Goal: Task Accomplishment & Management: Manage account settings

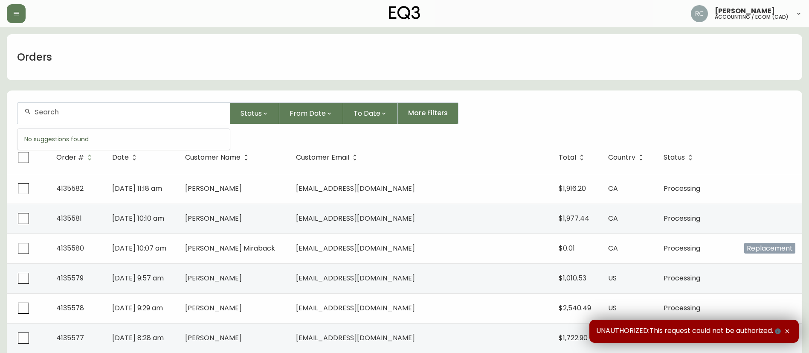
click at [165, 110] on input "text" at bounding box center [129, 112] width 189 height 8
paste input "4134301"
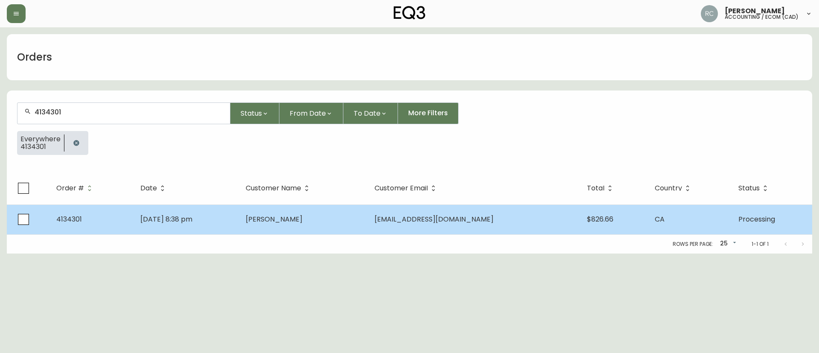
type input "4134301"
click at [303, 219] on span "Annik Bernatchez" at bounding box center [274, 219] width 57 height 10
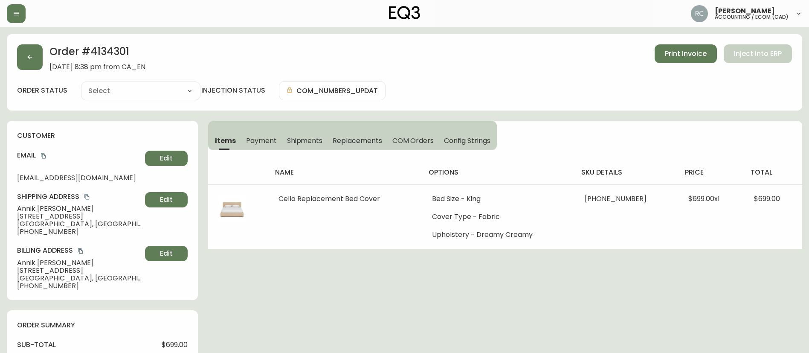
type input "Processing"
click at [39, 206] on span "Annik Bernatchez" at bounding box center [79, 209] width 125 height 8
copy span "Annik Bernatchez"
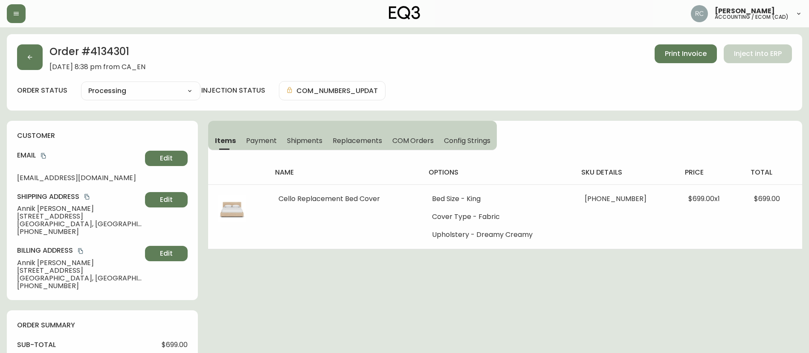
click at [40, 216] on span "6782 Rue Saint-Urbain" at bounding box center [79, 216] width 125 height 8
click at [267, 141] on span "Payment" at bounding box center [261, 140] width 31 height 9
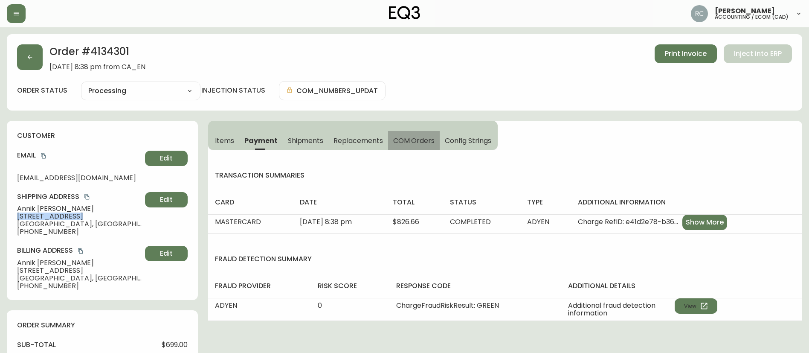
click at [413, 136] on span "COM Orders" at bounding box center [414, 140] width 42 height 9
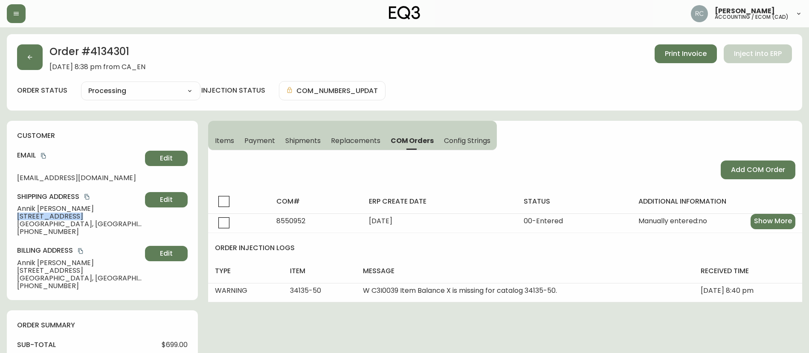
click at [230, 134] on button "Items" at bounding box center [223, 140] width 31 height 19
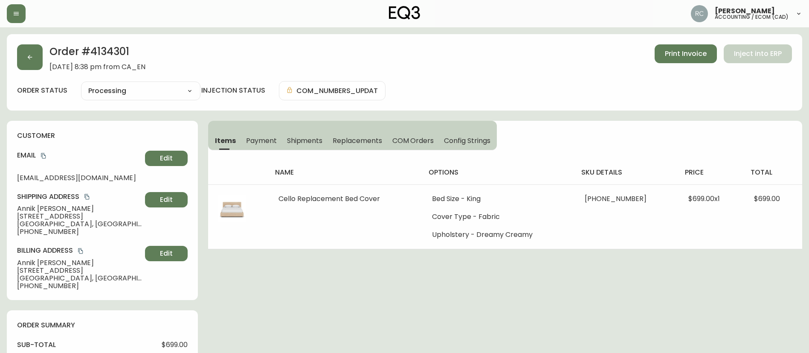
click at [407, 143] on span "COM Orders" at bounding box center [414, 140] width 42 height 9
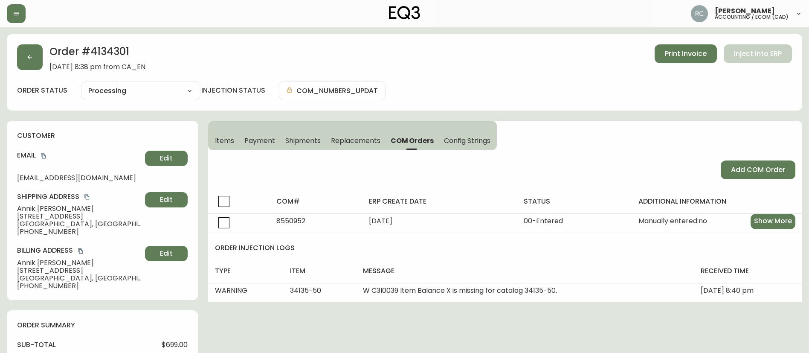
click at [224, 142] on span "Items" at bounding box center [224, 140] width 19 height 9
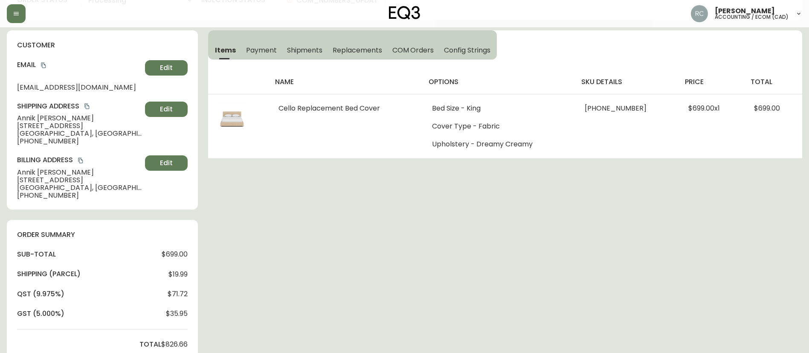
scroll to position [299, 0]
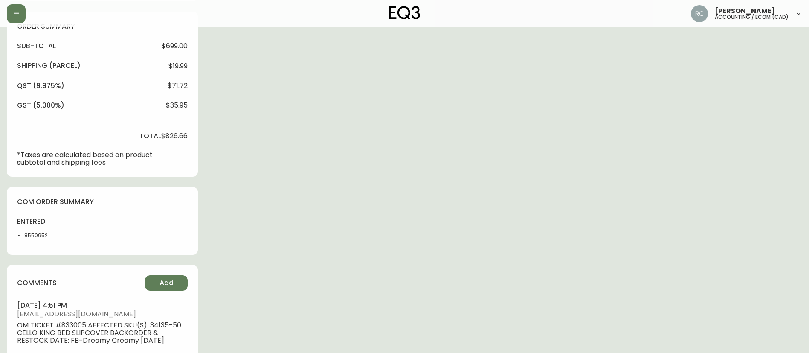
click at [30, 239] on li "8550952" at bounding box center [45, 236] width 43 height 8
copy li "8550952"
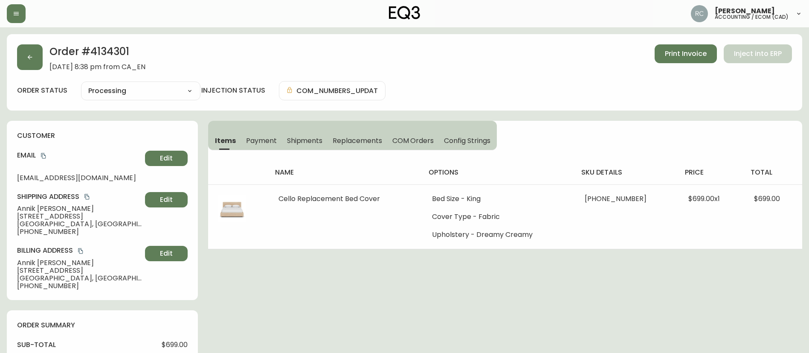
click at [116, 93] on select "Cancelled Fully Shipped Processing Partially Shipped" at bounding box center [140, 90] width 119 height 13
click at [81, 84] on select "Cancelled Fully Shipped Processing Partially Shipped" at bounding box center [140, 90] width 119 height 13
select select "PROCESSING"
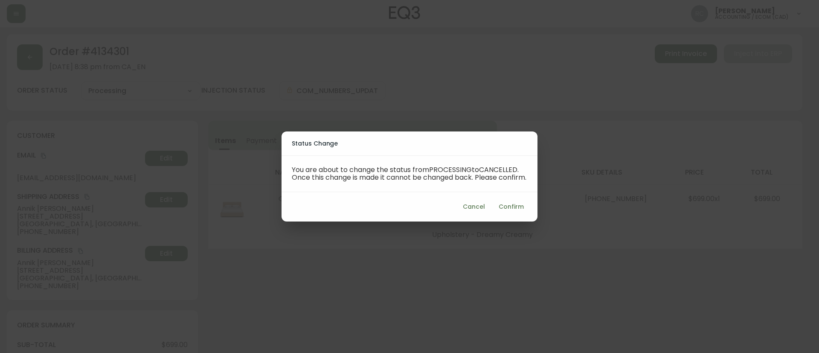
click at [518, 211] on span "Confirm" at bounding box center [511, 206] width 25 height 11
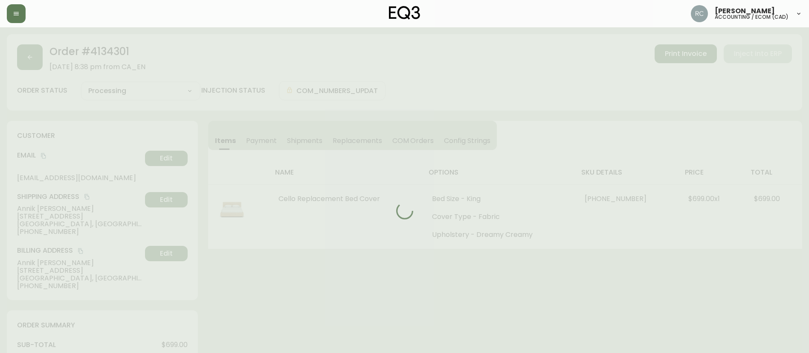
type input "Cancelled"
select select "CANCELLED"
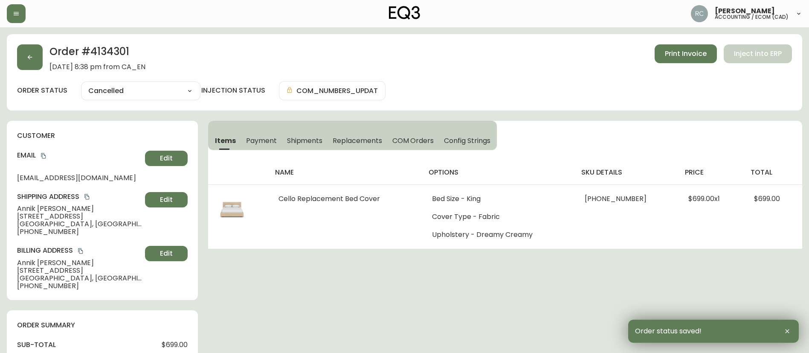
drag, startPoint x: 375, startPoint y: 321, endPoint x: 237, endPoint y: 295, distance: 141.1
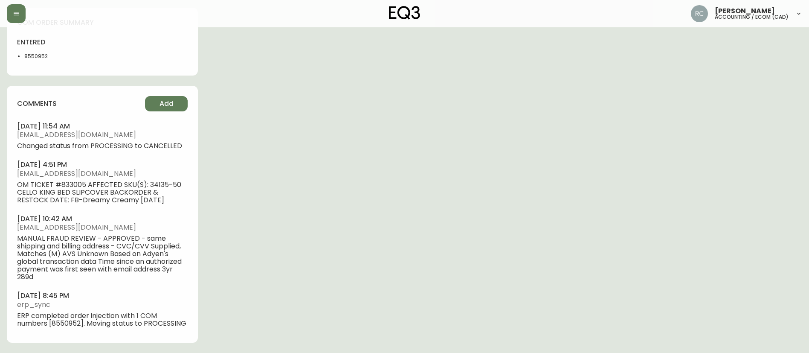
scroll to position [486, 0]
click at [31, 52] on li "8550952" at bounding box center [45, 56] width 43 height 8
copy li "8550952"
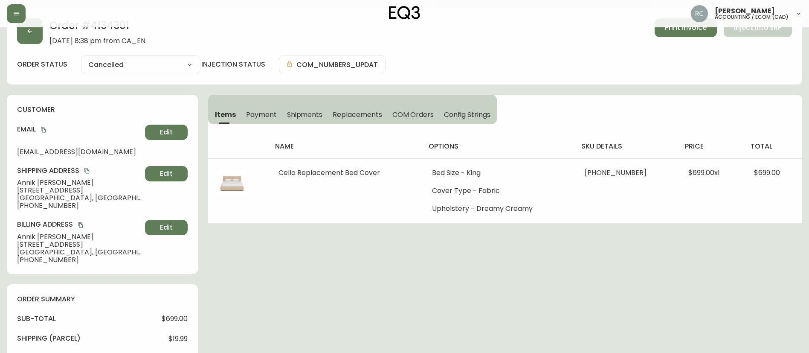
scroll to position [0, 0]
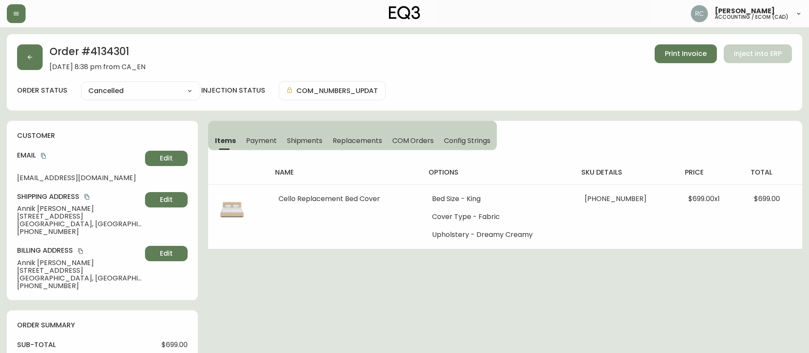
drag, startPoint x: 267, startPoint y: 151, endPoint x: 264, endPoint y: 145, distance: 6.7
click at [267, 151] on div "name options sku details price total Cello Replacement Bed Cover Bed Size - Kin…" at bounding box center [505, 199] width 594 height 99
drag, startPoint x: 262, startPoint y: 143, endPoint x: 266, endPoint y: 143, distance: 4.3
click at [261, 143] on span "Payment" at bounding box center [261, 140] width 31 height 9
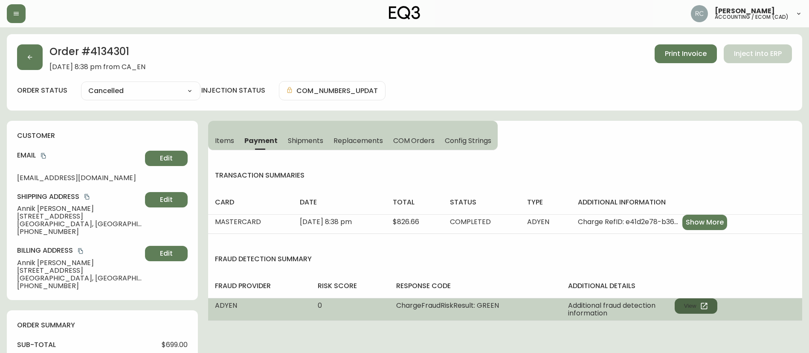
click at [704, 303] on icon "button" at bounding box center [704, 306] width 9 height 9
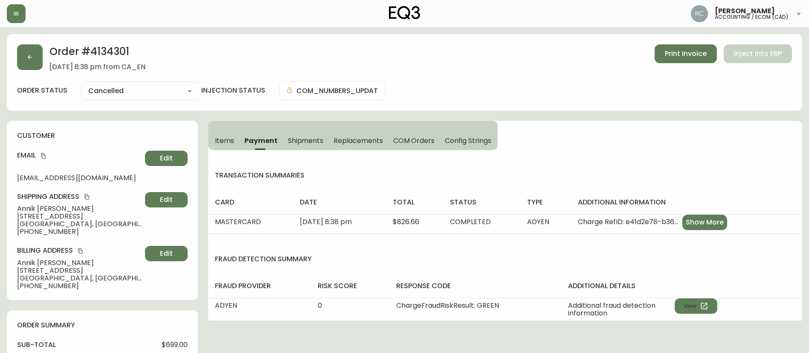
click at [169, 341] on span "$699.00" at bounding box center [175, 345] width 26 height 8
copy span "699.00"
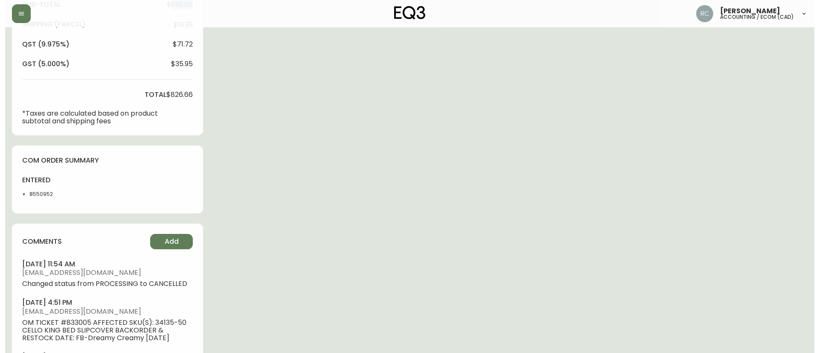
scroll to position [341, 0]
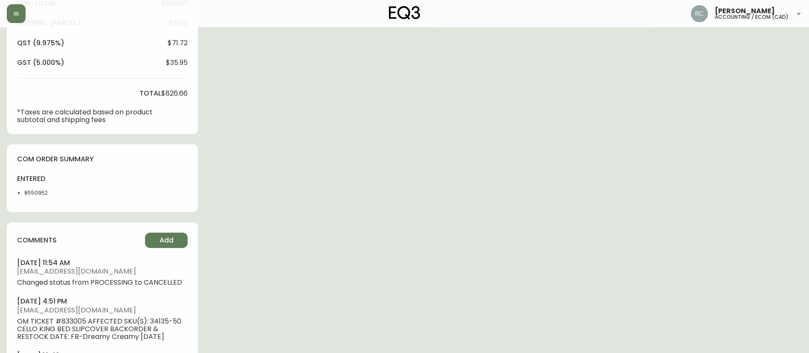
click at [172, 99] on div "sub-total $699.00 Shipping ( Parcel ) $19.99 qst (9.975%) $71.72 gst (5.000%) $…" at bounding box center [102, 61] width 171 height 125
click at [176, 90] on span "$826.66" at bounding box center [174, 94] width 26 height 8
copy span "826.66"
click at [176, 237] on button "Add" at bounding box center [166, 240] width 43 height 15
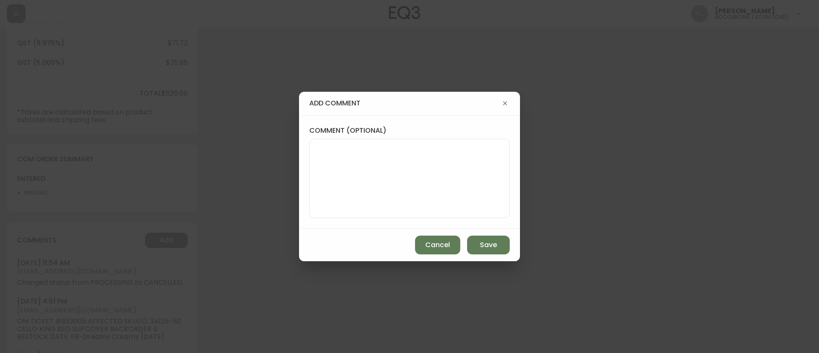
click at [363, 172] on textarea "comment (optional)" at bounding box center [410, 178] width 186 height 68
paste textarea "CANCELLATION - FABRIC OUTAGE TICKET# 833005 ORD# 4134301 - status in AS400: 00 …"
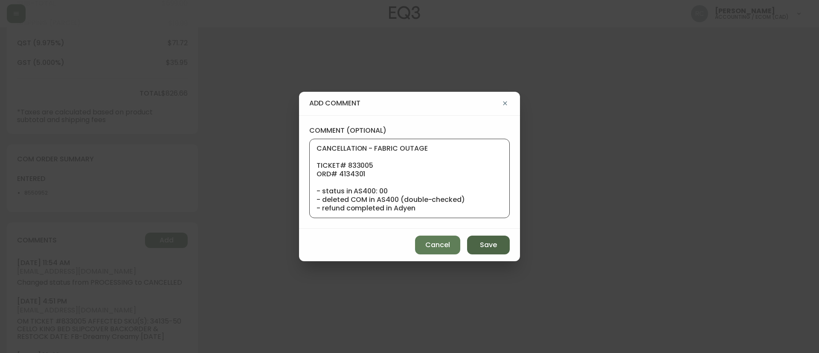
scroll to position [85, 0]
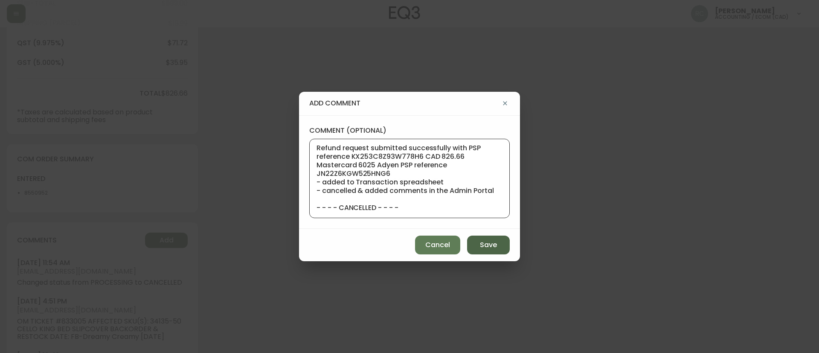
type textarea "CANCELLATION - FABRIC OUTAGE TICKET# 833005 ORD# 4134301 - status in AS400: 00 …"
click at [483, 242] on span "Save" at bounding box center [488, 244] width 17 height 9
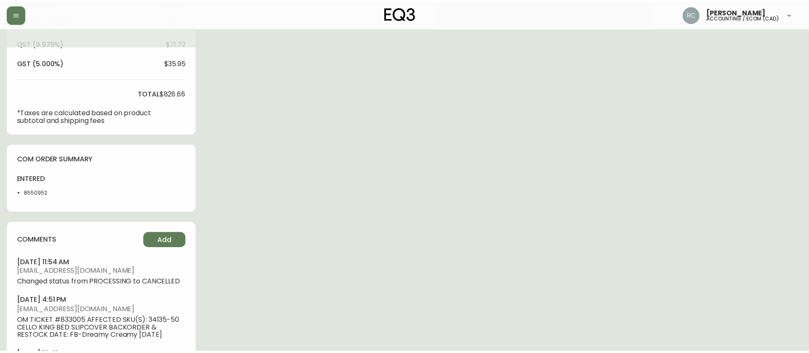
scroll to position [0, 0]
